Goal: Navigation & Orientation: Find specific page/section

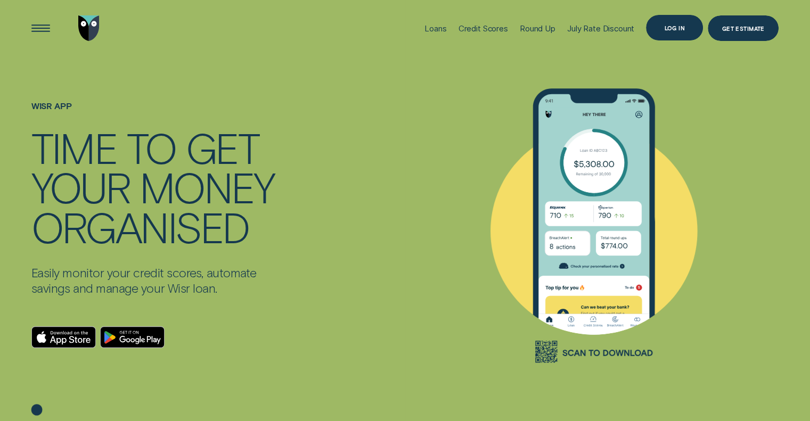
click at [670, 18] on div "Log in" at bounding box center [674, 28] width 57 height 26
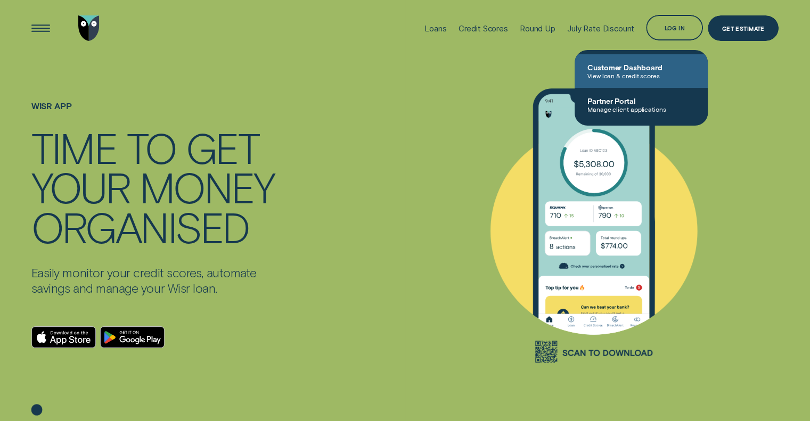
click at [629, 71] on span "Customer Dashboard" at bounding box center [641, 67] width 108 height 9
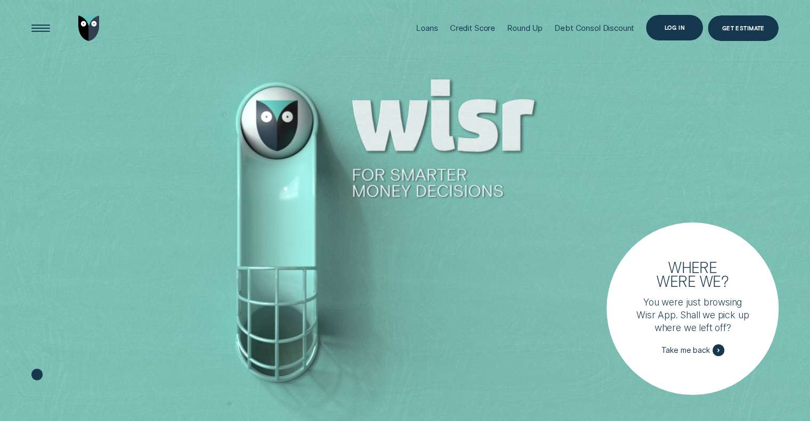
click at [671, 26] on div "Log in" at bounding box center [674, 27] width 21 height 5
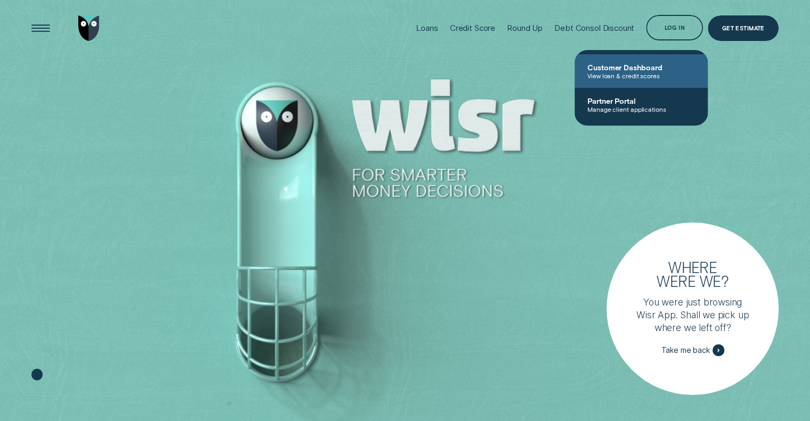
click at [626, 68] on span "Customer Dashboard" at bounding box center [641, 67] width 108 height 9
